Goal: Transaction & Acquisition: Purchase product/service

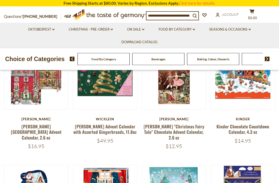
scroll to position [82, 0]
click at [127, 132] on link "[PERSON_NAME] Advent Calendar with Assorted Gingerbreads, 11.8oz" at bounding box center [104, 129] width 63 height 12
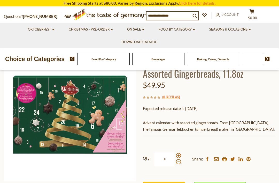
scroll to position [49, 0]
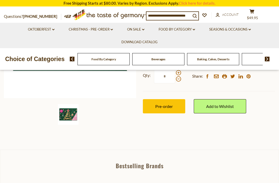
scroll to position [131, 0]
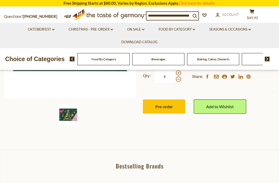
click at [173, 107] on span "Pre-order" at bounding box center [164, 106] width 18 height 5
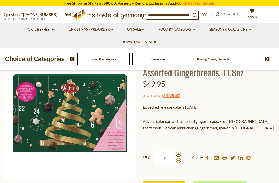
scroll to position [0, 0]
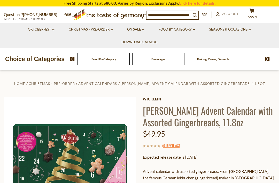
click at [124, 18] on icon ".st0{fill:#EDD300;} .st1{fill:#D33E21;}" at bounding box center [108, 15] width 73 height 16
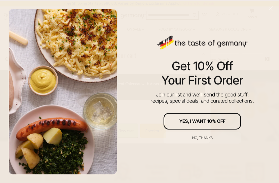
scroll to position [55, 0]
click at [211, 139] on div "No, thanks" at bounding box center [202, 138] width 20 height 4
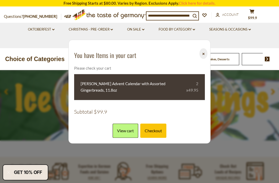
click at [204, 59] on button "⨉" at bounding box center [203, 53] width 8 height 11
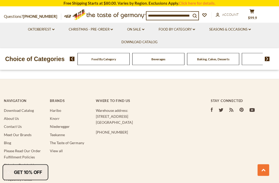
scroll to position [932, 0]
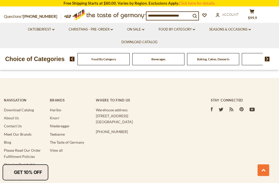
click at [30, 148] on link "Please Read Our Order Fulfillment Policies" at bounding box center [22, 153] width 37 height 10
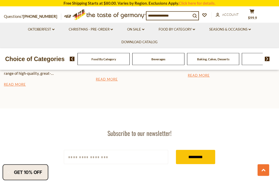
scroll to position [831, 0]
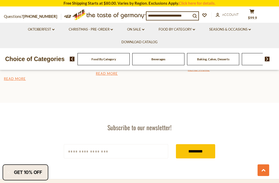
click at [255, 16] on span "$99.9" at bounding box center [252, 18] width 9 height 4
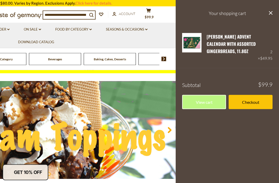
scroll to position [0, 0]
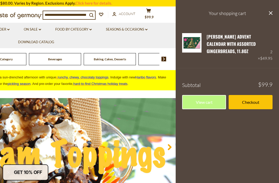
click at [214, 60] on link "Edit" at bounding box center [211, 58] width 9 height 5
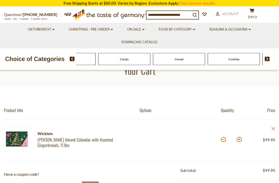
scroll to position [20, 0]
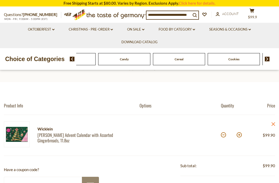
click at [224, 137] on button at bounding box center [223, 134] width 5 height 5
type input "*"
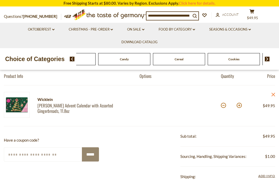
scroll to position [49, 0]
click at [225, 105] on button at bounding box center [223, 105] width 5 height 5
type input "*"
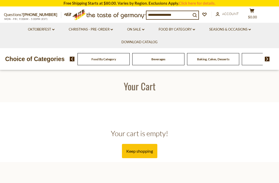
scroll to position [66, 0]
